Goal: Task Accomplishment & Management: Use online tool/utility

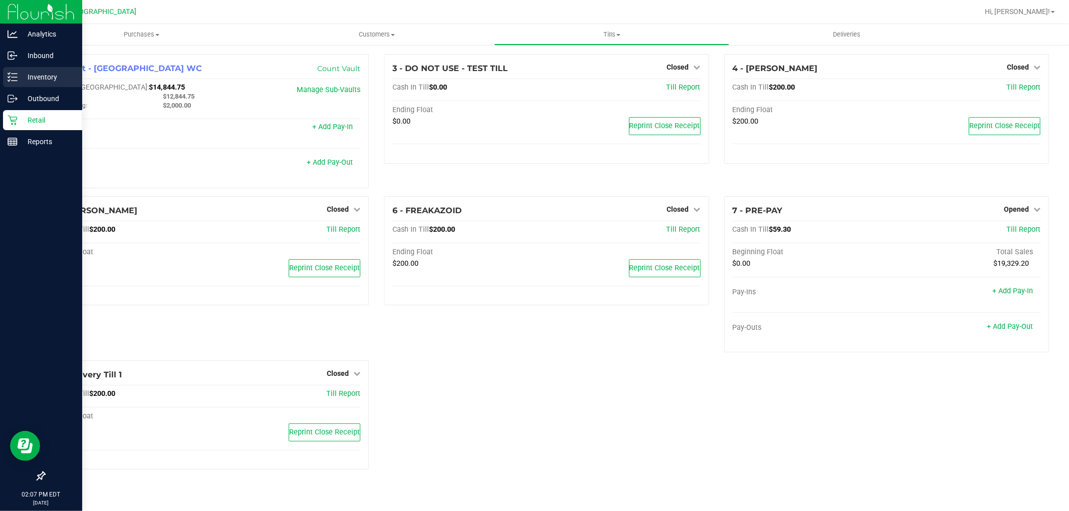
click at [39, 77] on p "Inventory" at bounding box center [48, 77] width 60 height 12
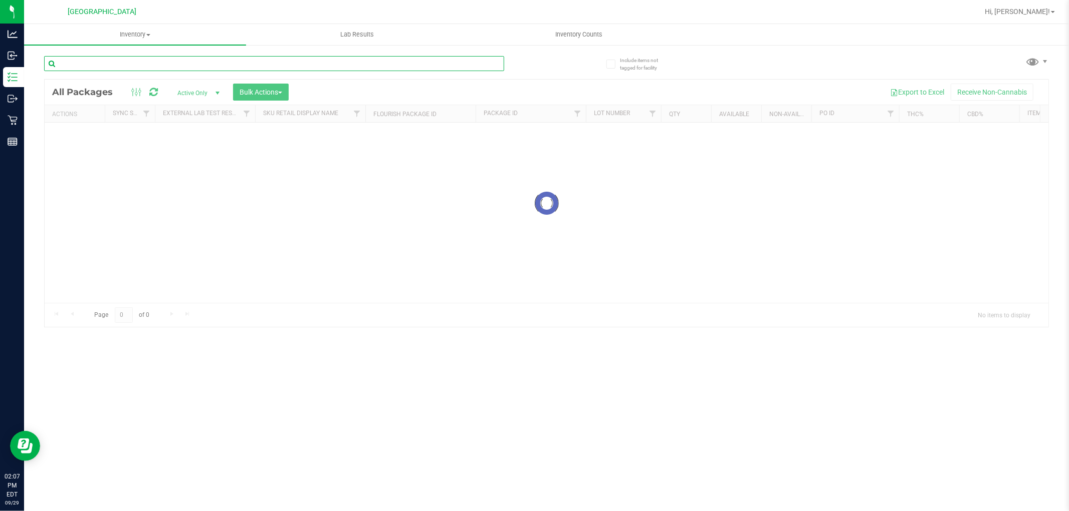
click at [150, 63] on input "text" at bounding box center [274, 63] width 460 height 15
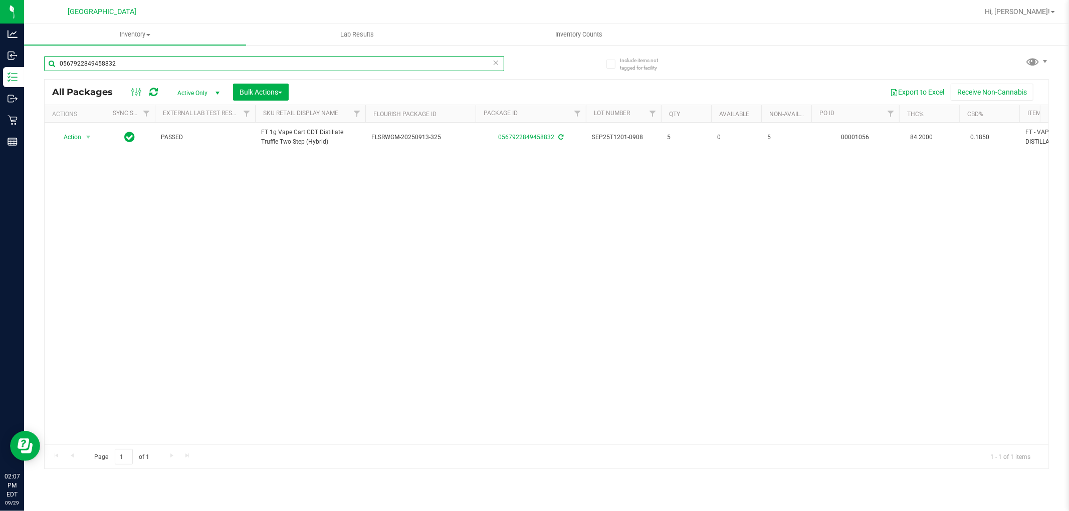
drag, startPoint x: 142, startPoint y: 64, endPoint x: 0, endPoint y: -47, distance: 180.2
click at [0, 0] on html "Analytics Inbound Inventory Outbound Retail Reports 02:07 PM EDT [DATE] 09/29 […" at bounding box center [534, 255] width 1069 height 511
type input "t12"
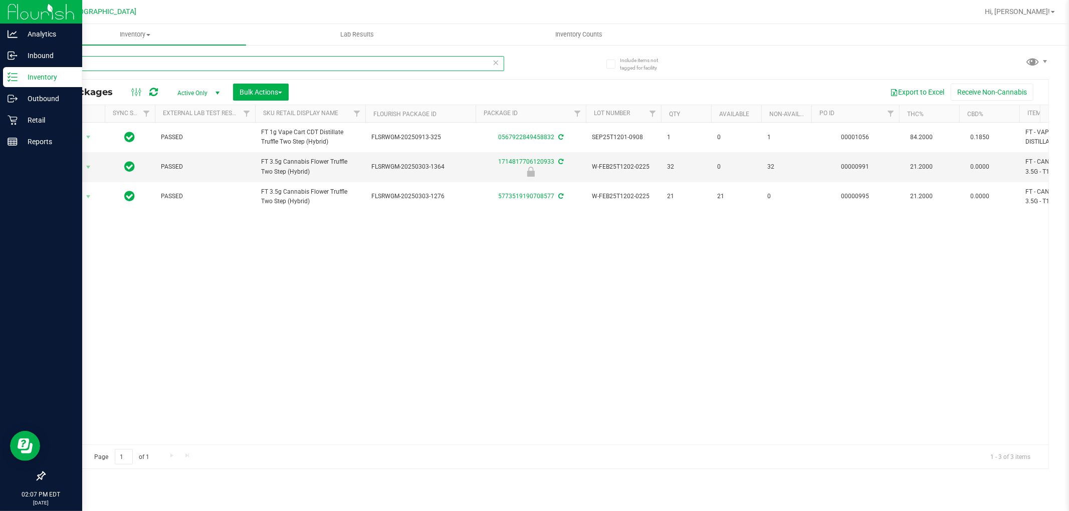
drag, startPoint x: 114, startPoint y: 64, endPoint x: 0, endPoint y: 19, distance: 122.8
click at [0, 34] on div "Analytics Inbound Inventory Outbound Retail Reports 02:07 PM EDT [DATE] 09/29 […" at bounding box center [534, 255] width 1069 height 511
